Goal: Information Seeking & Learning: Find specific fact

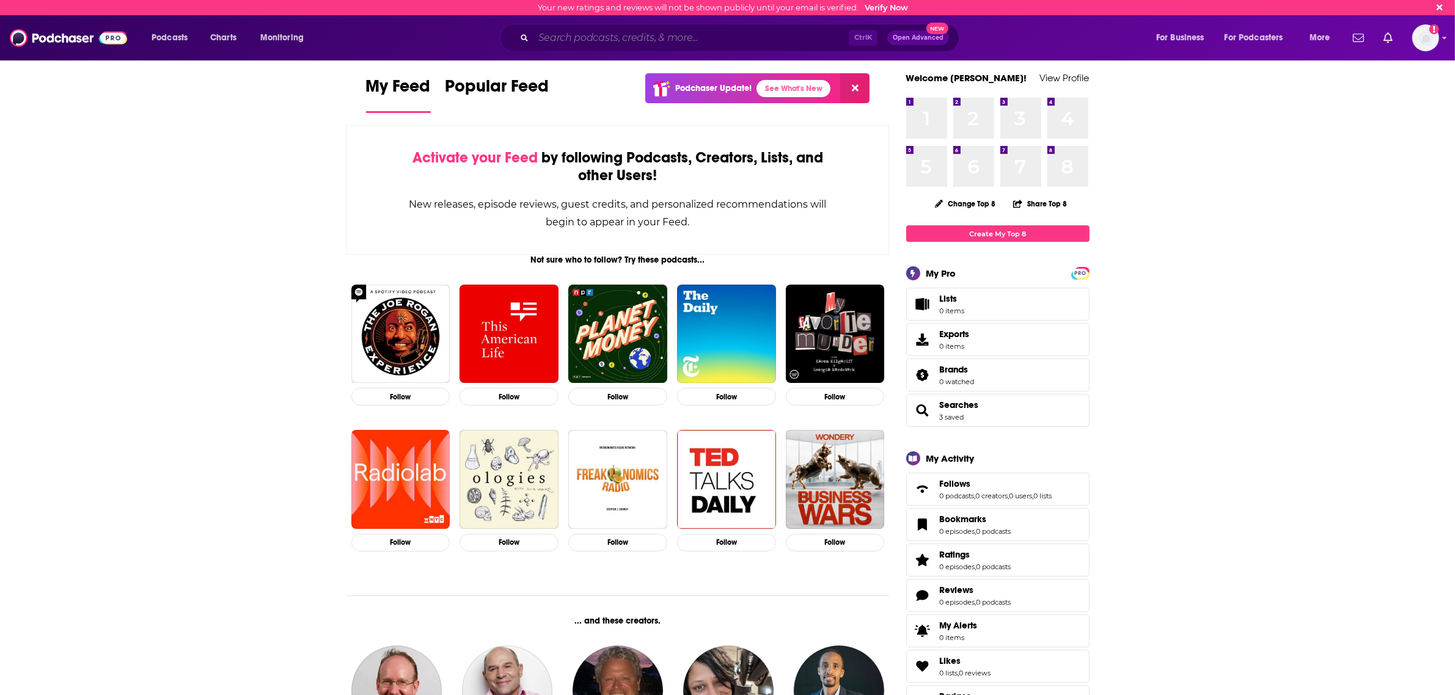
click at [558, 38] on input "Search podcasts, credits, & more..." at bounding box center [690, 38] width 315 height 20
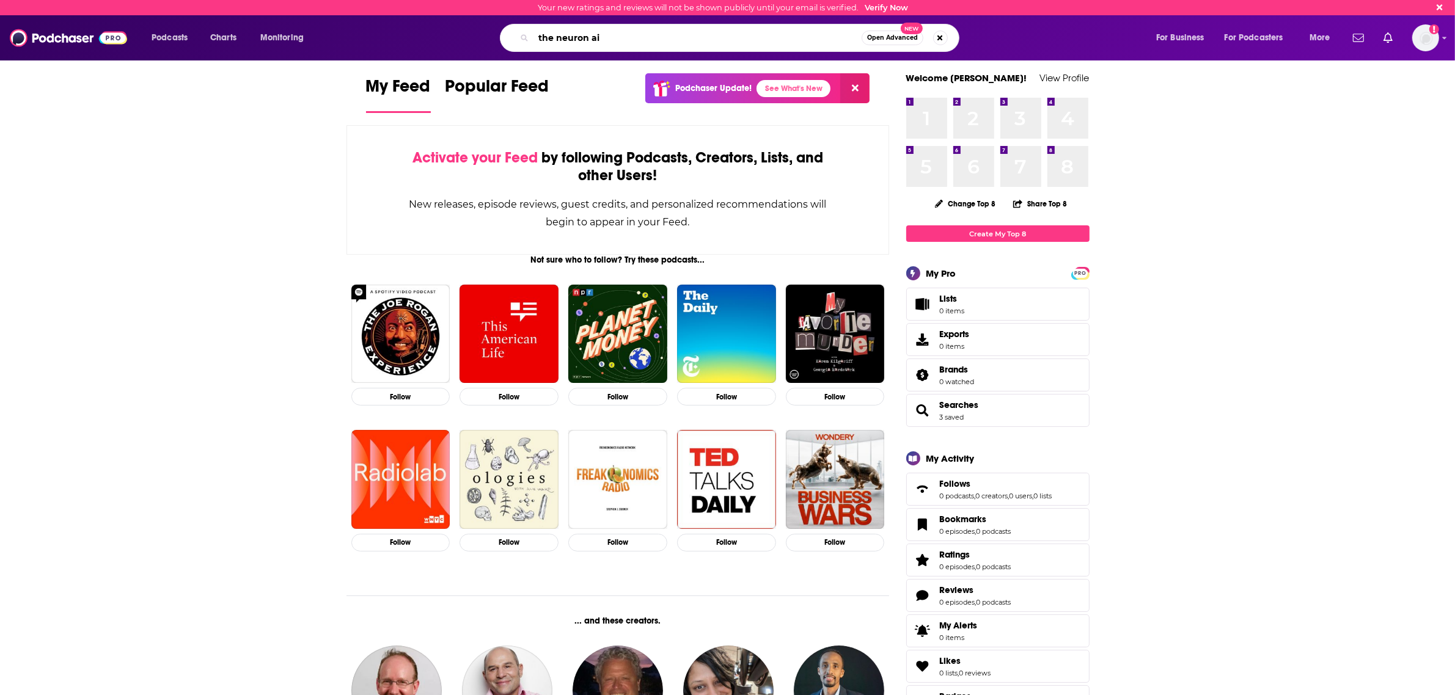
type input "the neuron ai"
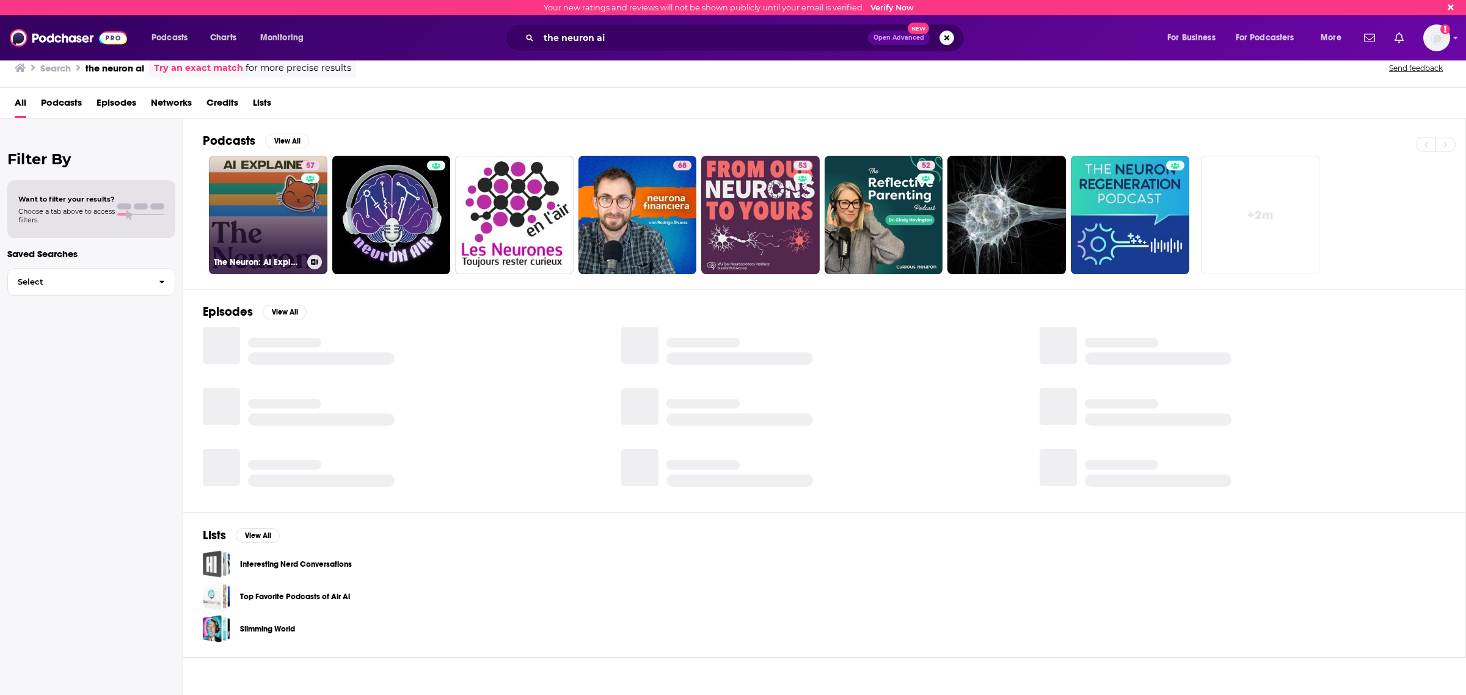
click at [298, 205] on link "57 The Neuron: AI Explained" at bounding box center [268, 215] width 119 height 119
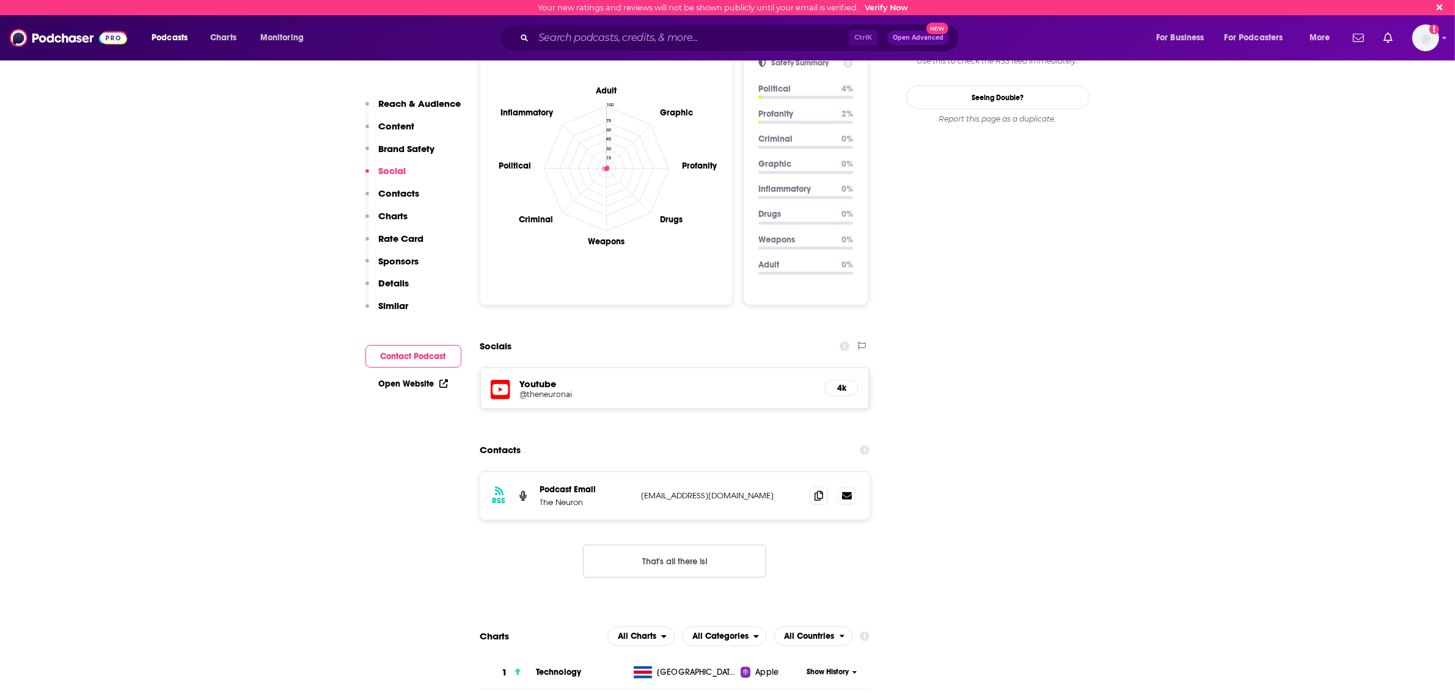
scroll to position [1298, 0]
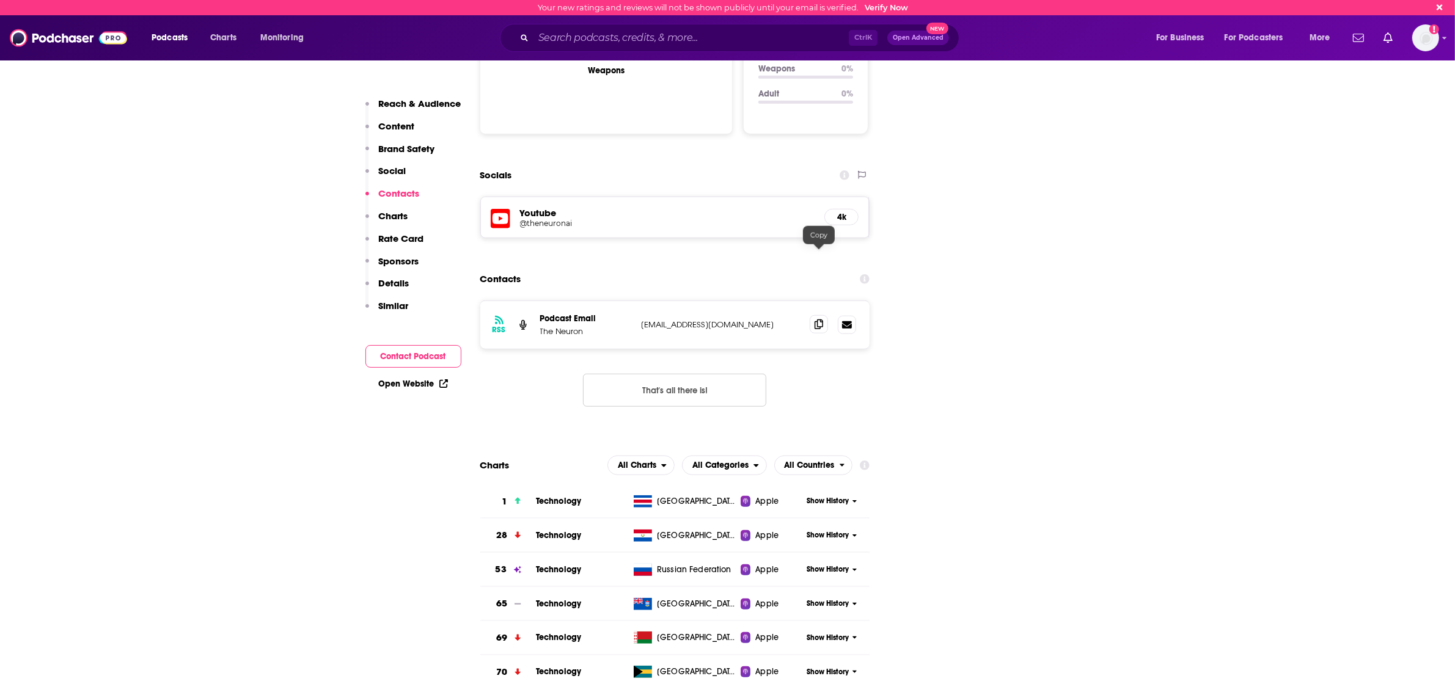
click at [820, 320] on icon at bounding box center [818, 325] width 9 height 10
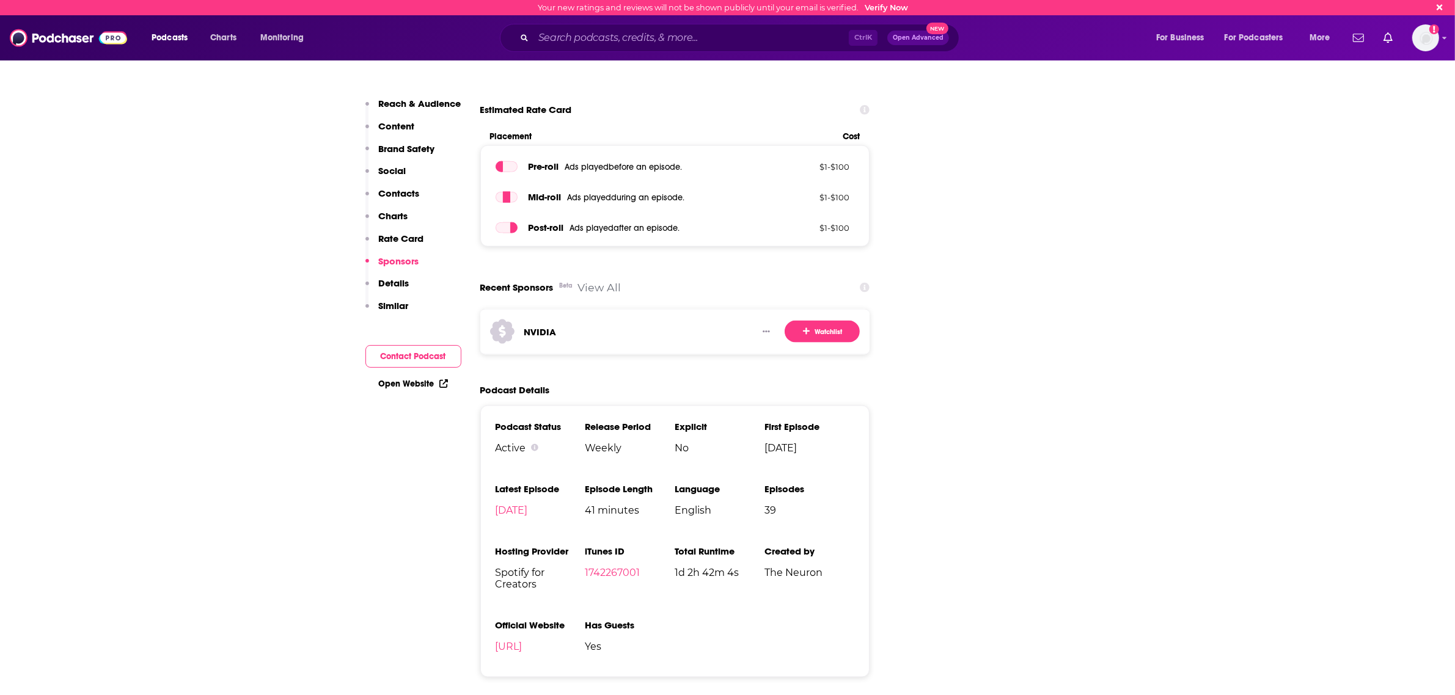
scroll to position [1985, 0]
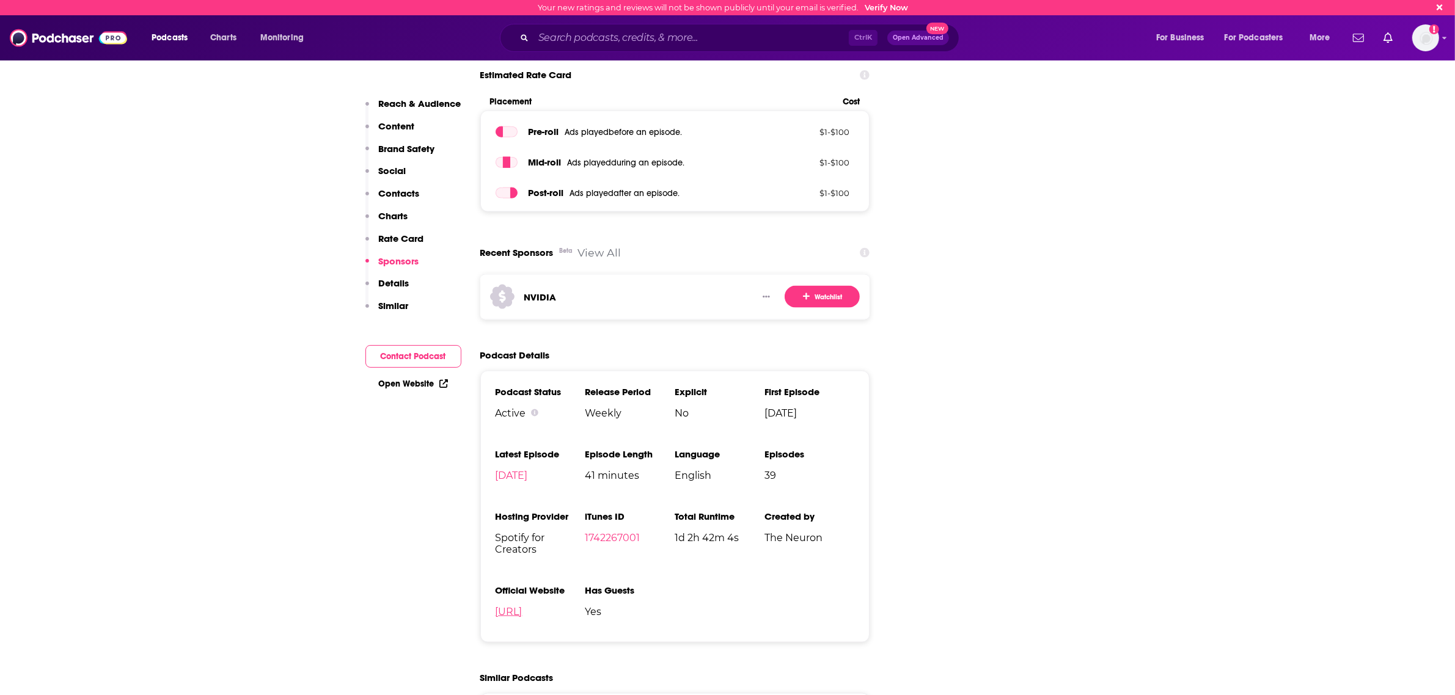
click at [520, 606] on link "[URL]" at bounding box center [508, 612] width 27 height 12
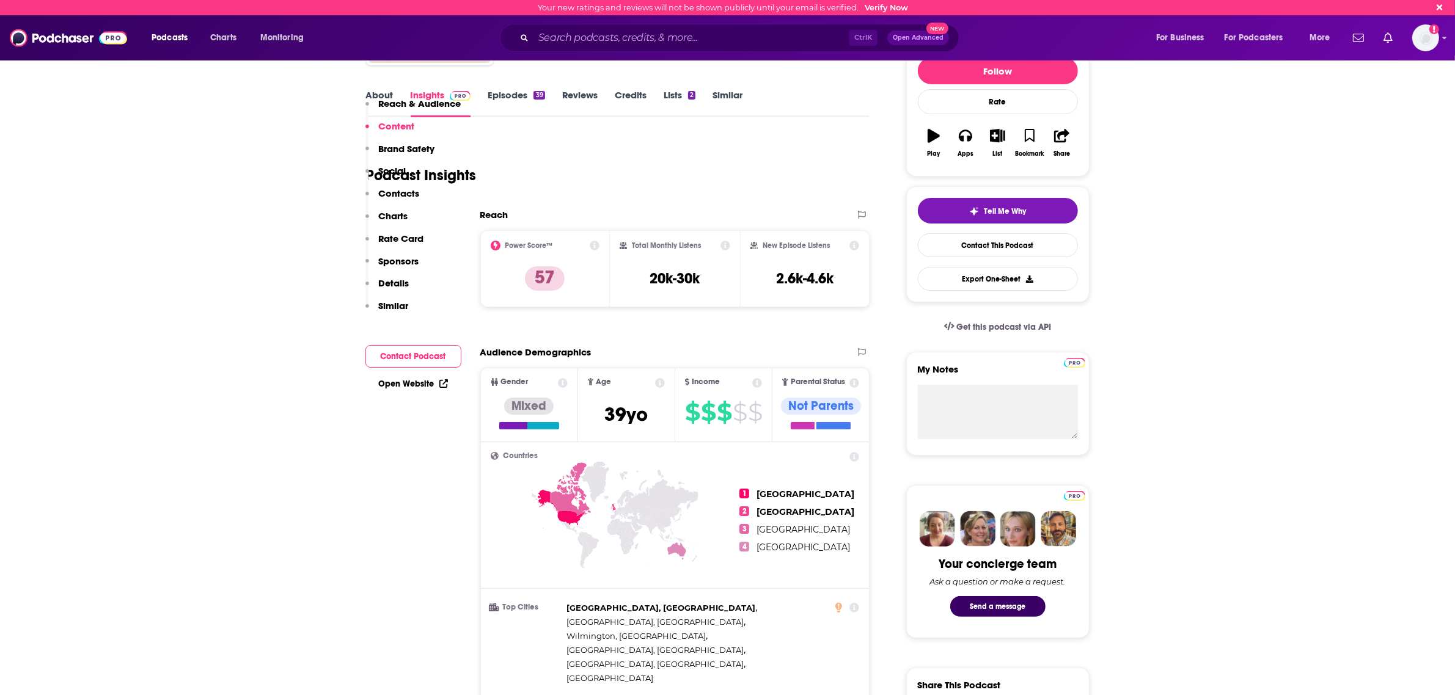
scroll to position [0, 0]
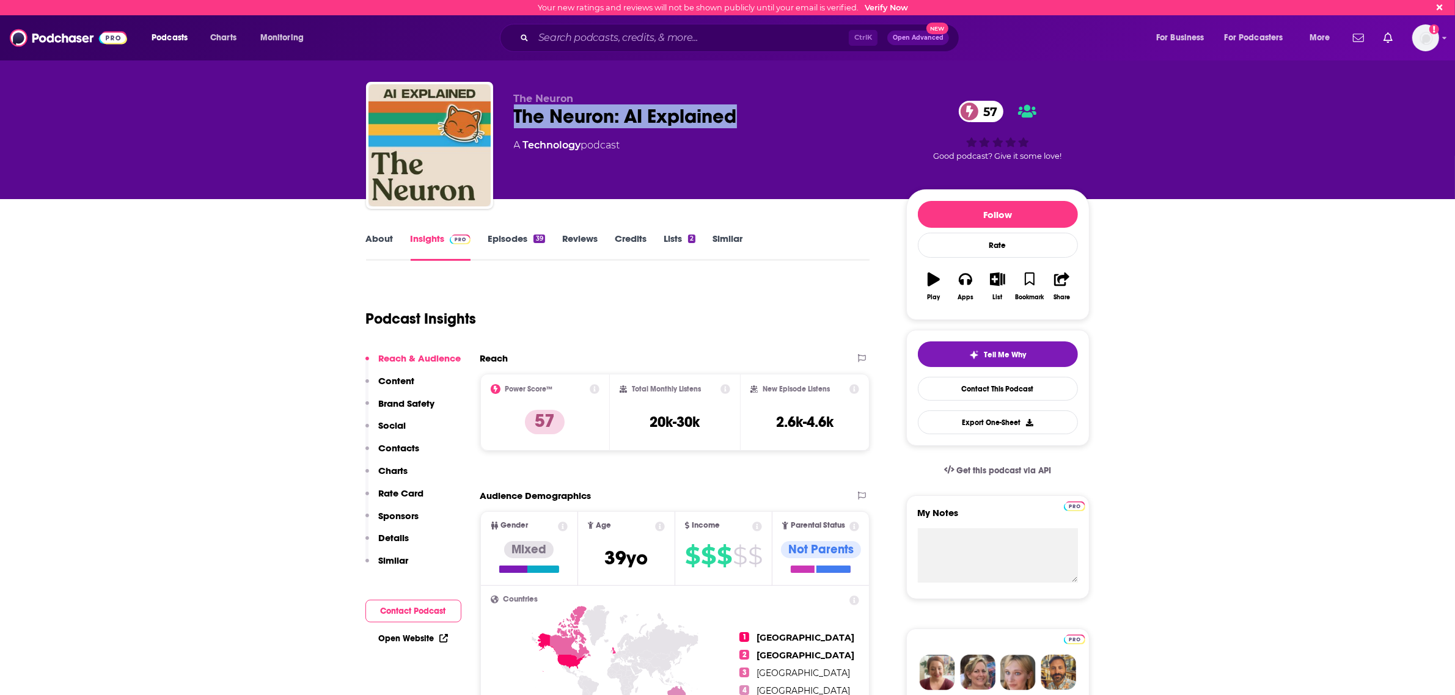
drag, startPoint x: 513, startPoint y: 115, endPoint x: 736, endPoint y: 120, distance: 223.0
click at [736, 120] on div "The Neuron: AI Explained 57" at bounding box center [700, 116] width 373 height 24
drag, startPoint x: 706, startPoint y: 111, endPoint x: 704, endPoint y: 118, distance: 7.4
copy h2 "The Neuron: AI Explained"
